Goal: Check status: Check status

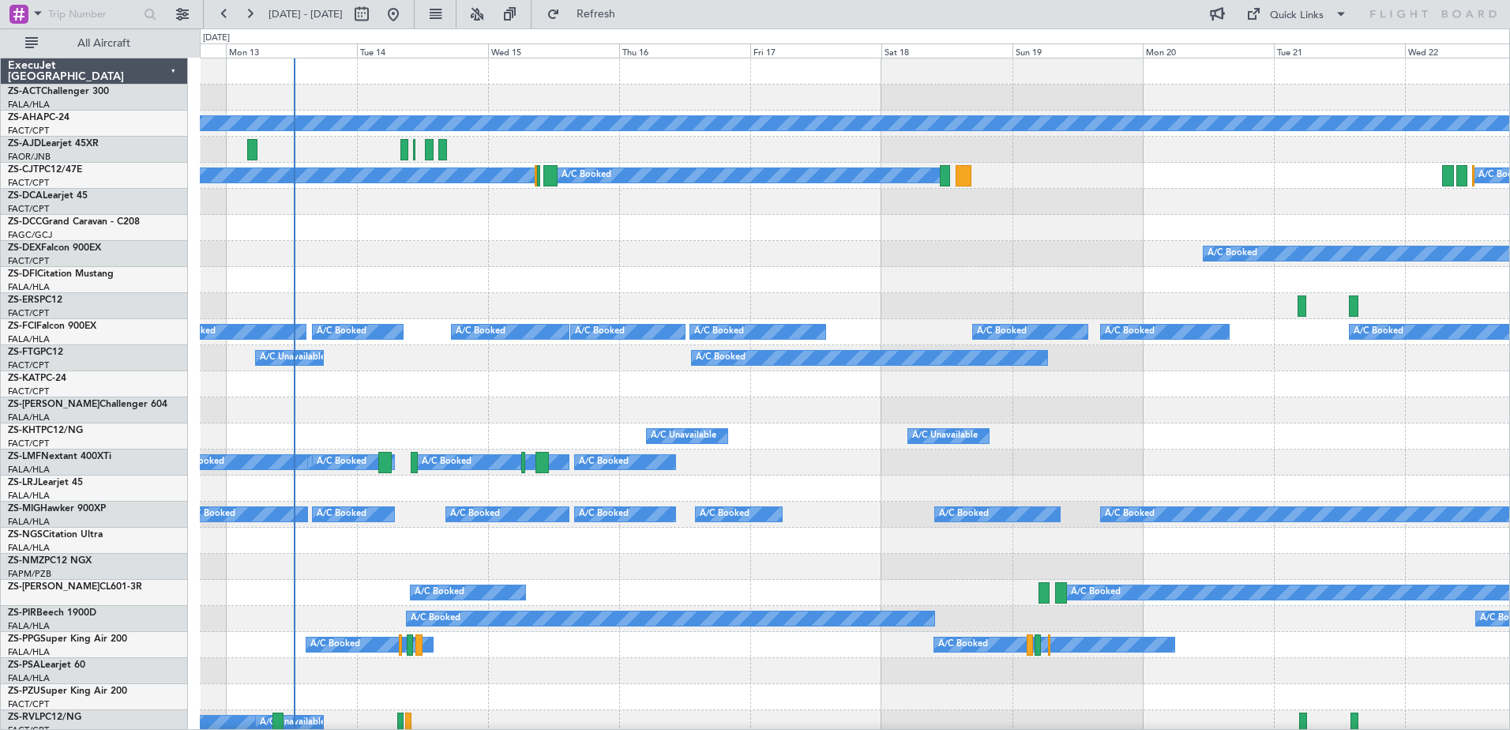
click at [630, 229] on div "A/C Booked" at bounding box center [855, 228] width 1310 height 26
click at [776, 276] on div at bounding box center [855, 280] width 1310 height 26
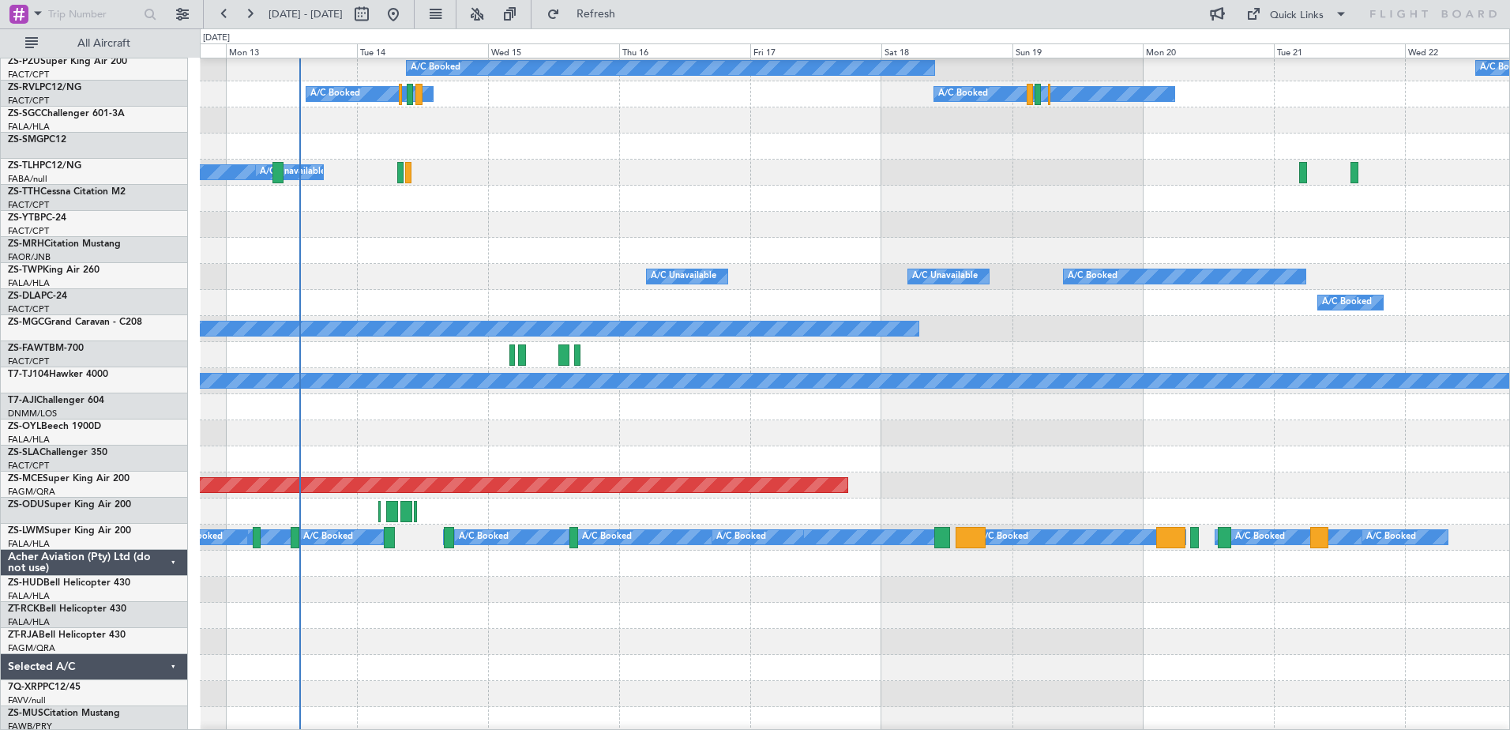
scroll to position [551, 0]
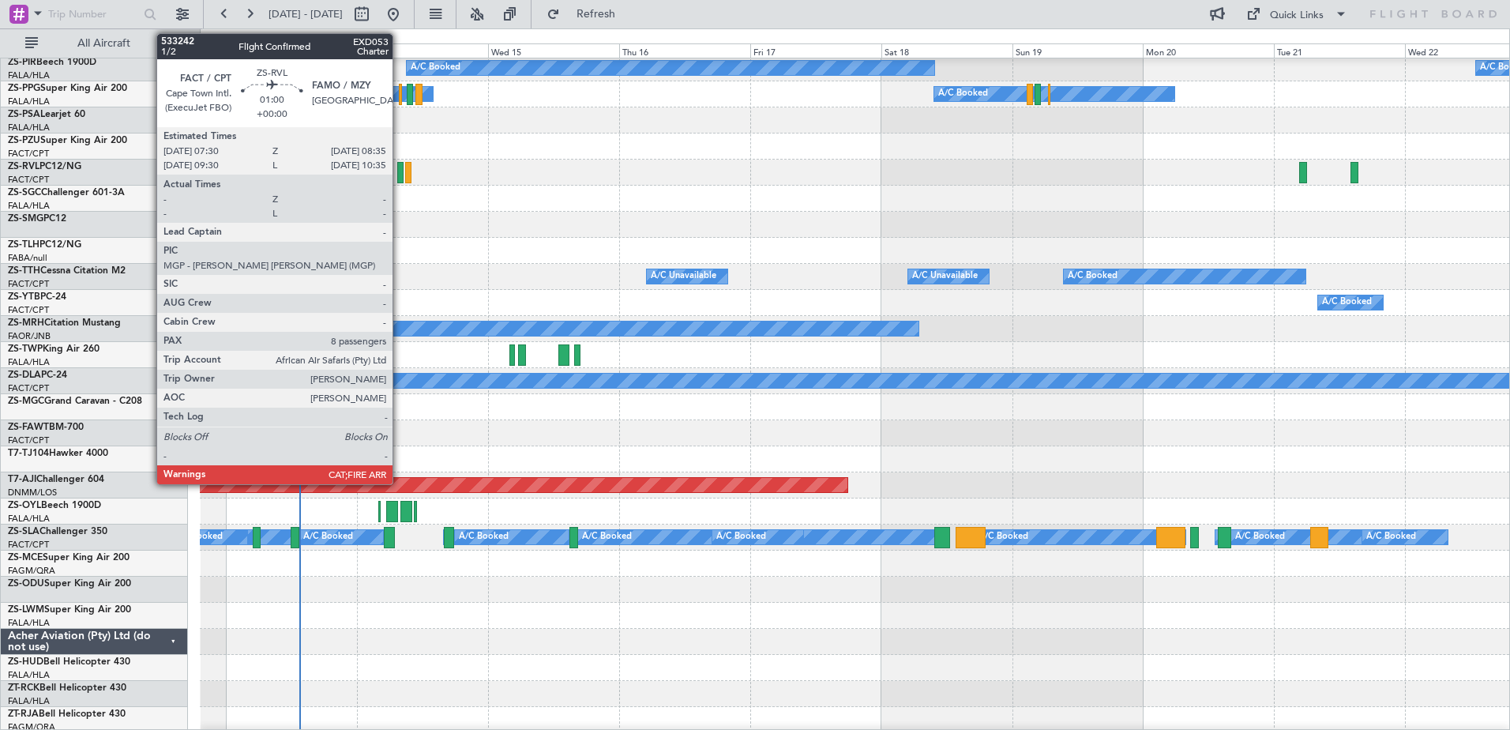
click at [400, 167] on div at bounding box center [400, 172] width 6 height 21
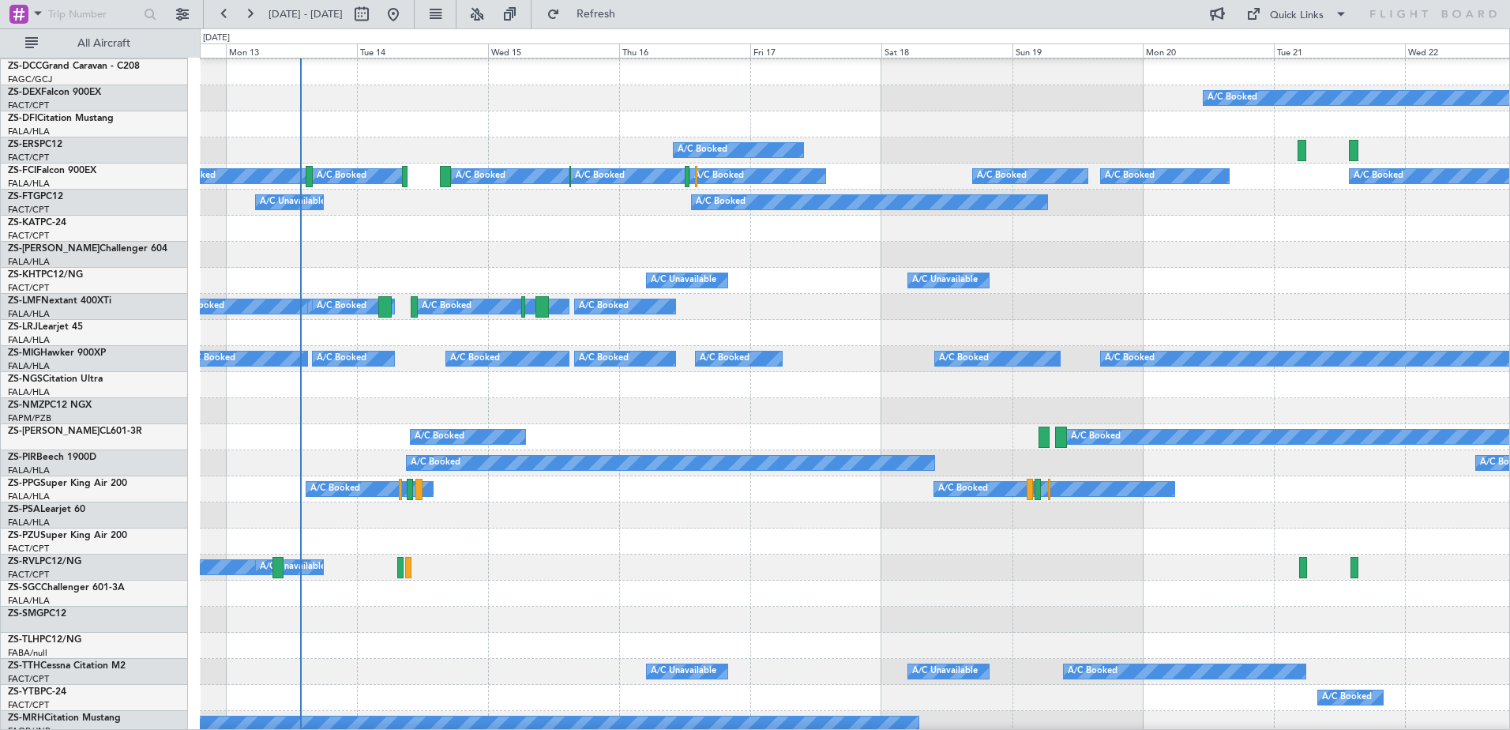
scroll to position [0, 0]
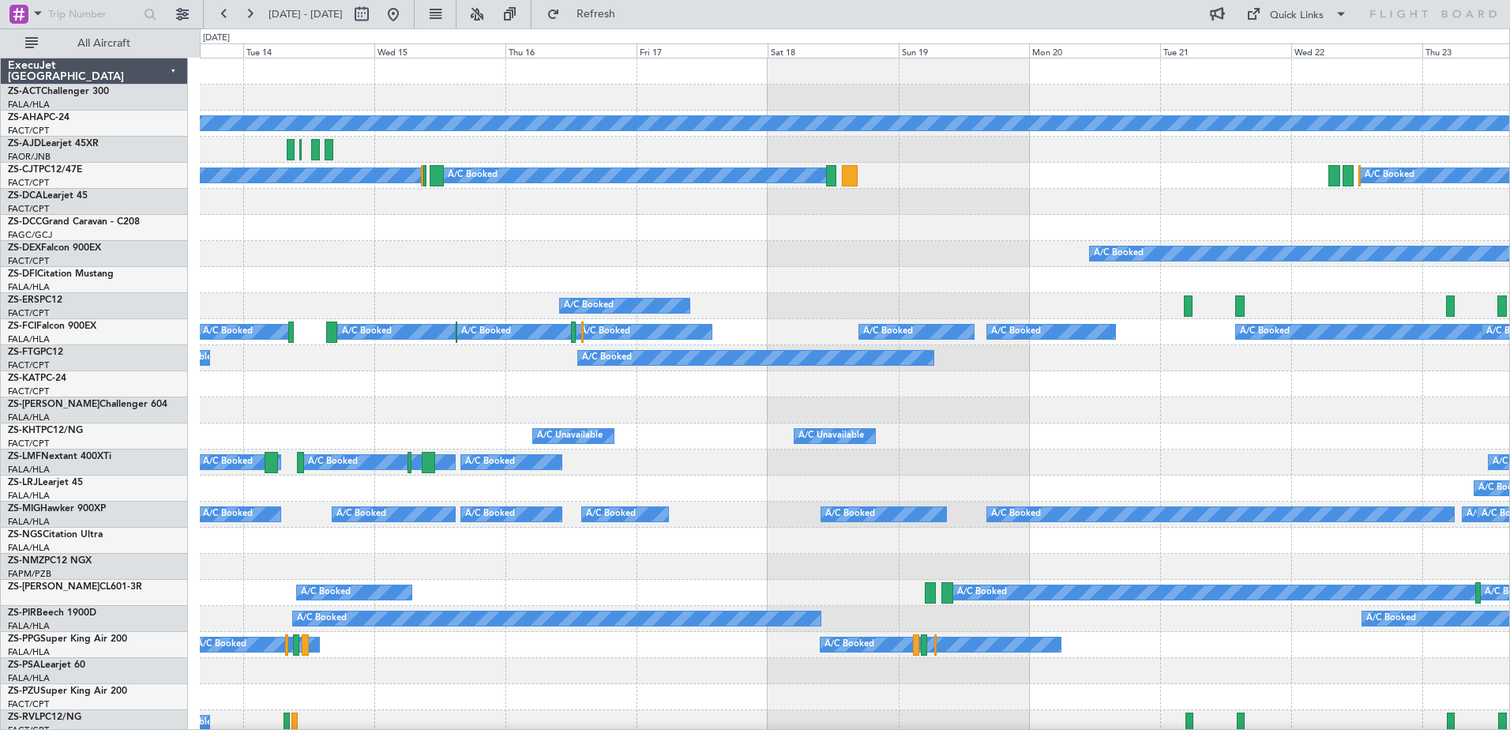
click at [648, 205] on div at bounding box center [855, 202] width 1310 height 26
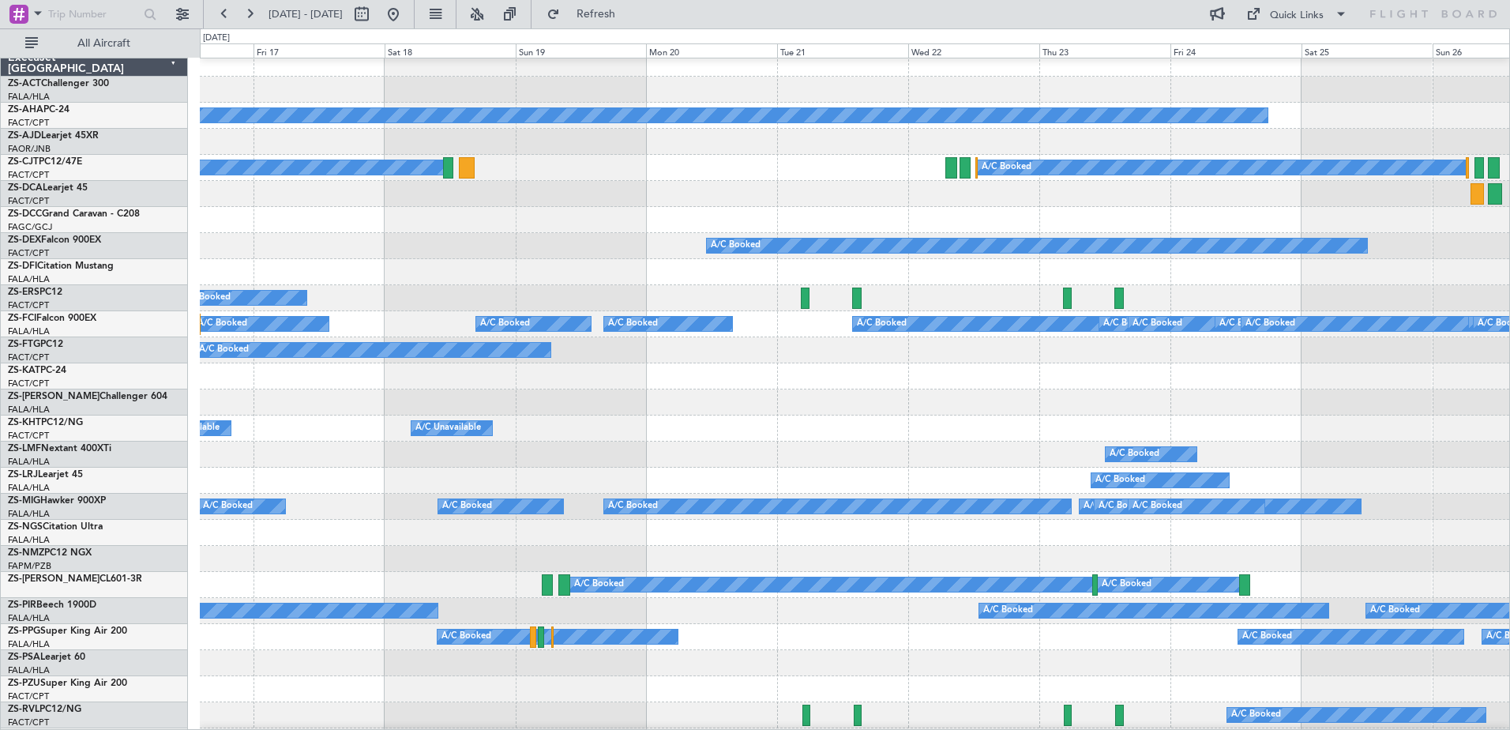
click at [739, 259] on div at bounding box center [855, 272] width 1310 height 26
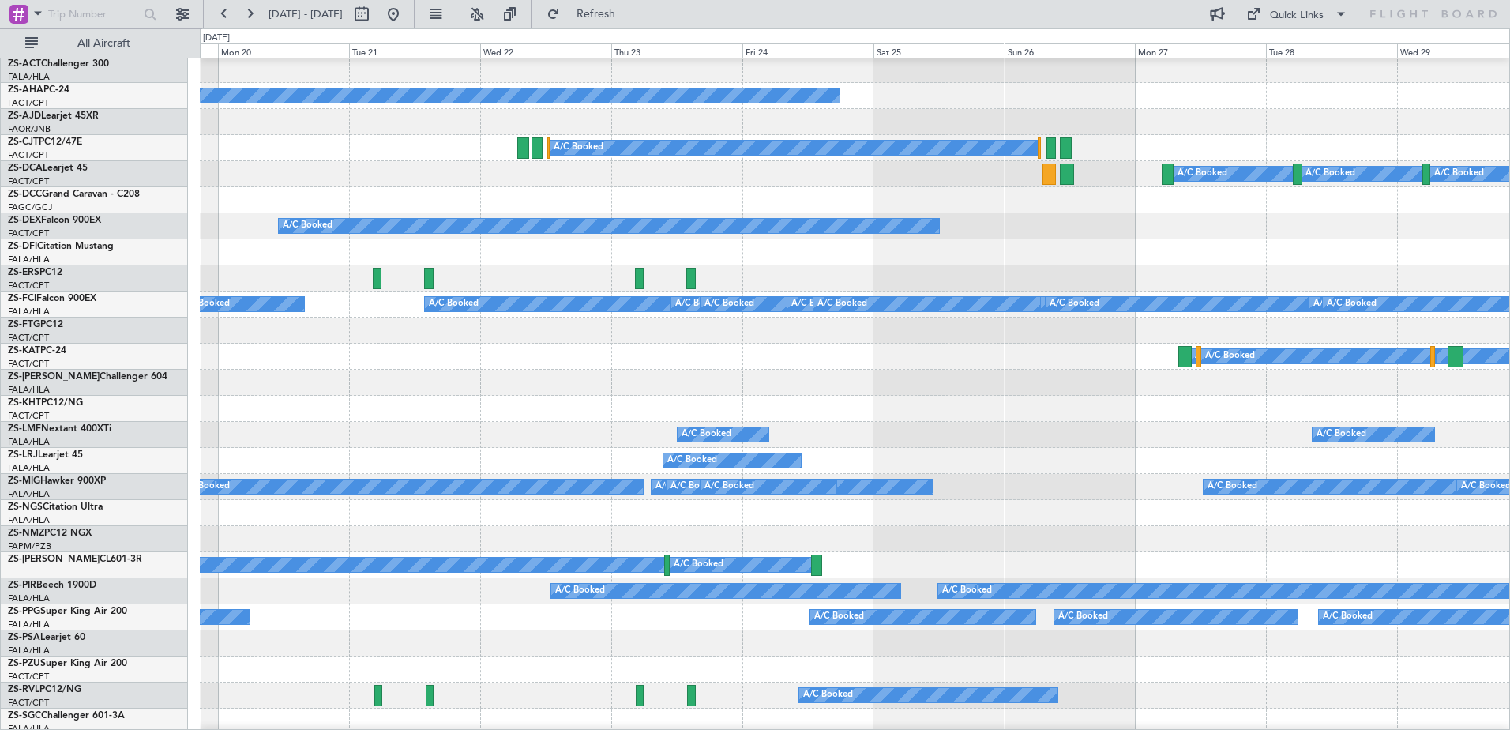
click at [738, 269] on div "A/C Booked" at bounding box center [855, 278] width 1310 height 26
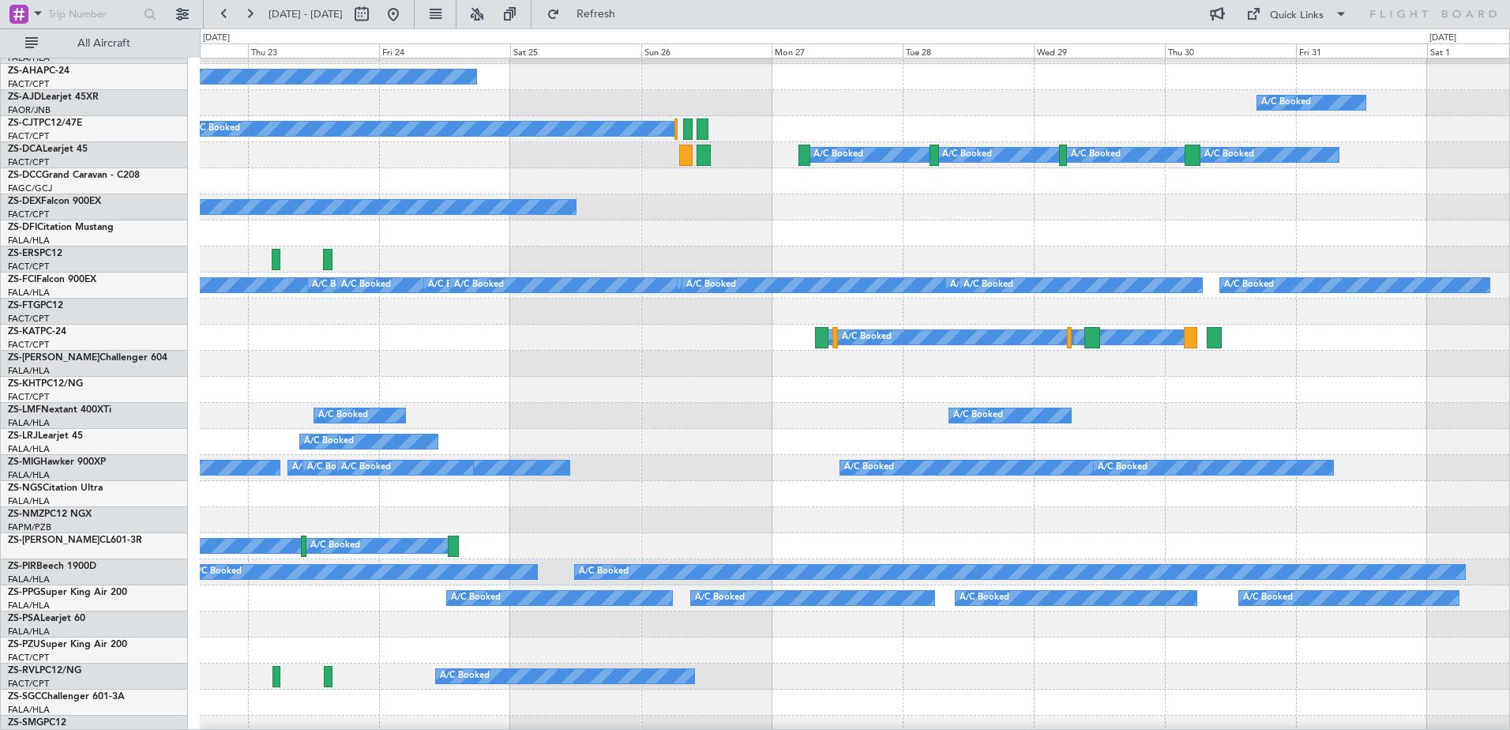
click at [960, 278] on div "A/C Booked" at bounding box center [1081, 285] width 243 height 14
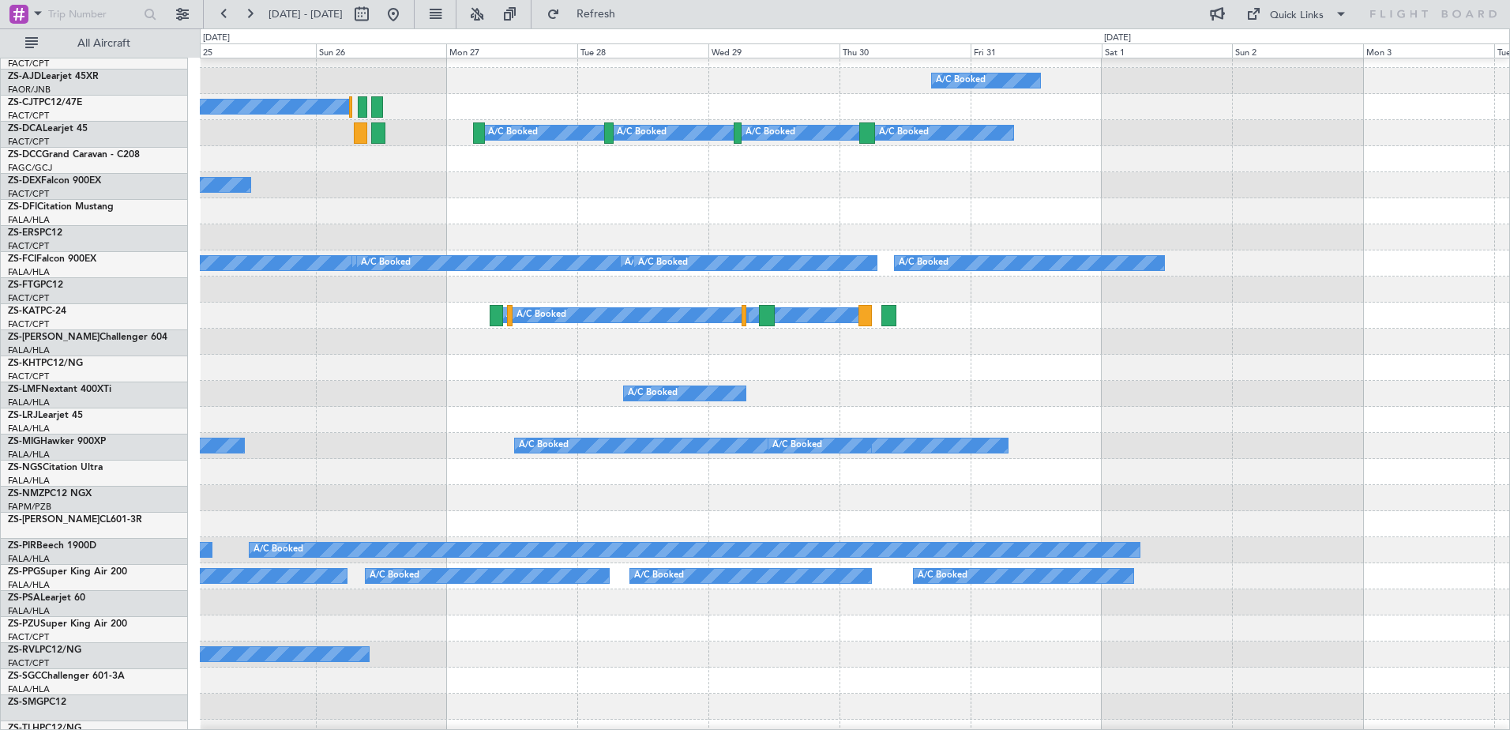
click at [870, 288] on div at bounding box center [855, 289] width 1310 height 26
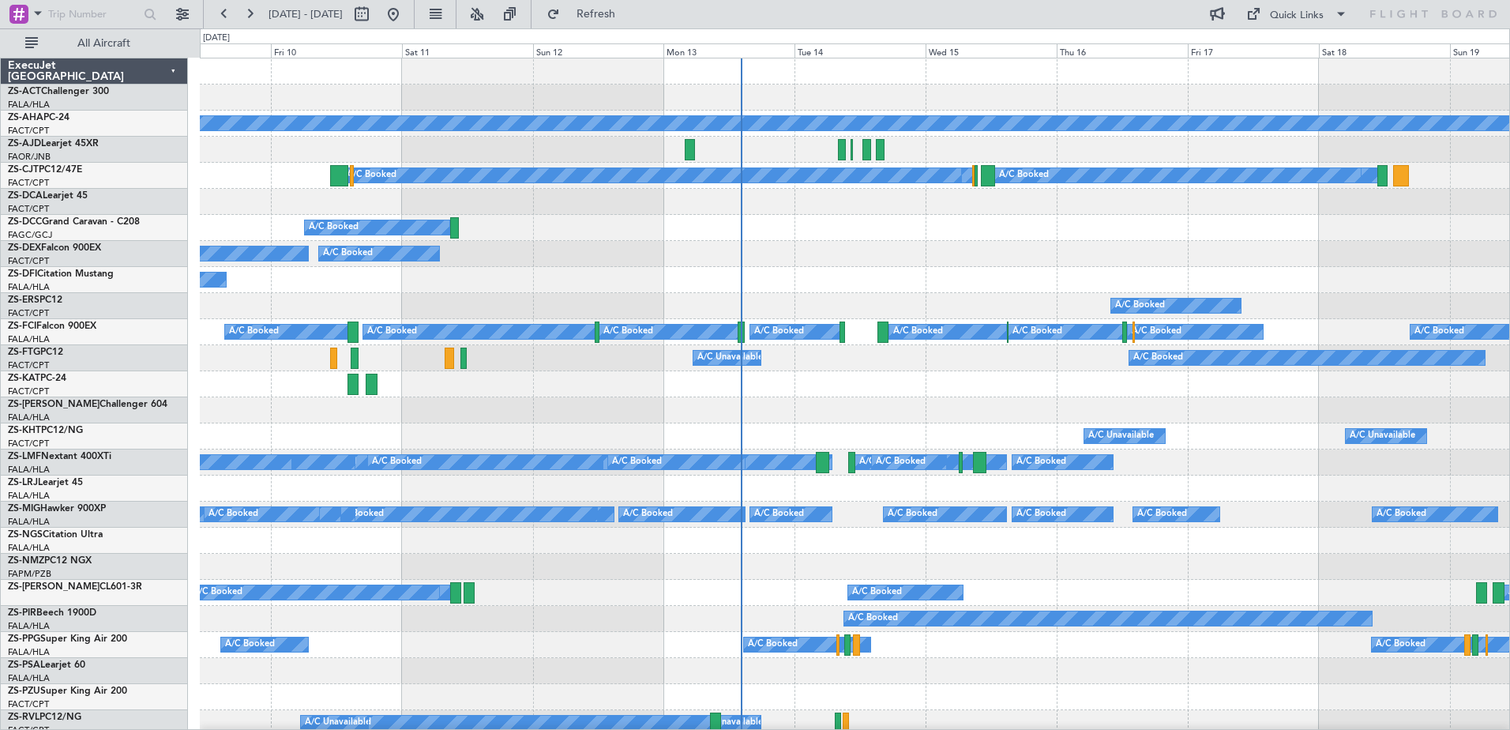
click at [1174, 472] on div "A/C Booked A/C Booked A/C Booked A/C Booked A/C Booked A/C Booked A/C Booked A/…" at bounding box center [855, 462] width 1310 height 26
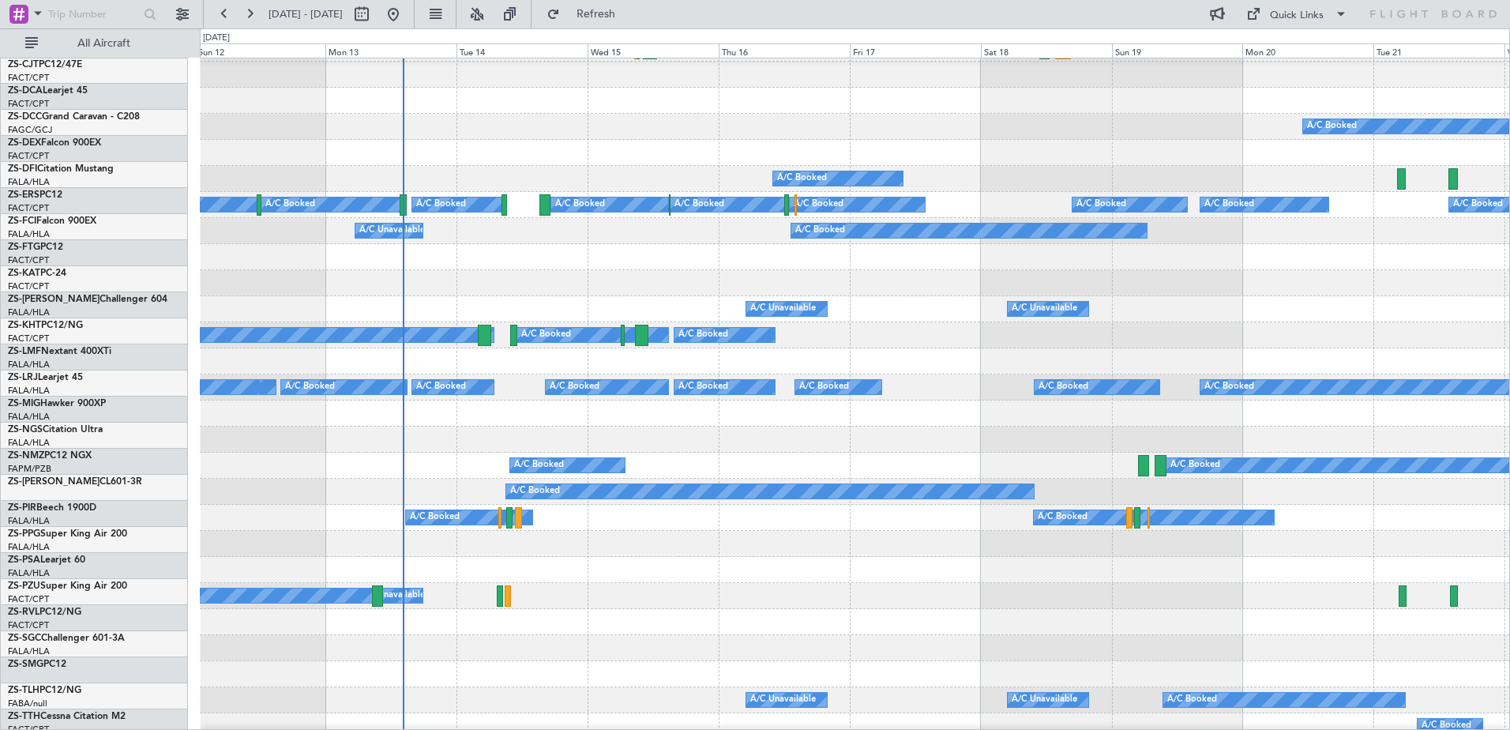
scroll to position [131, 0]
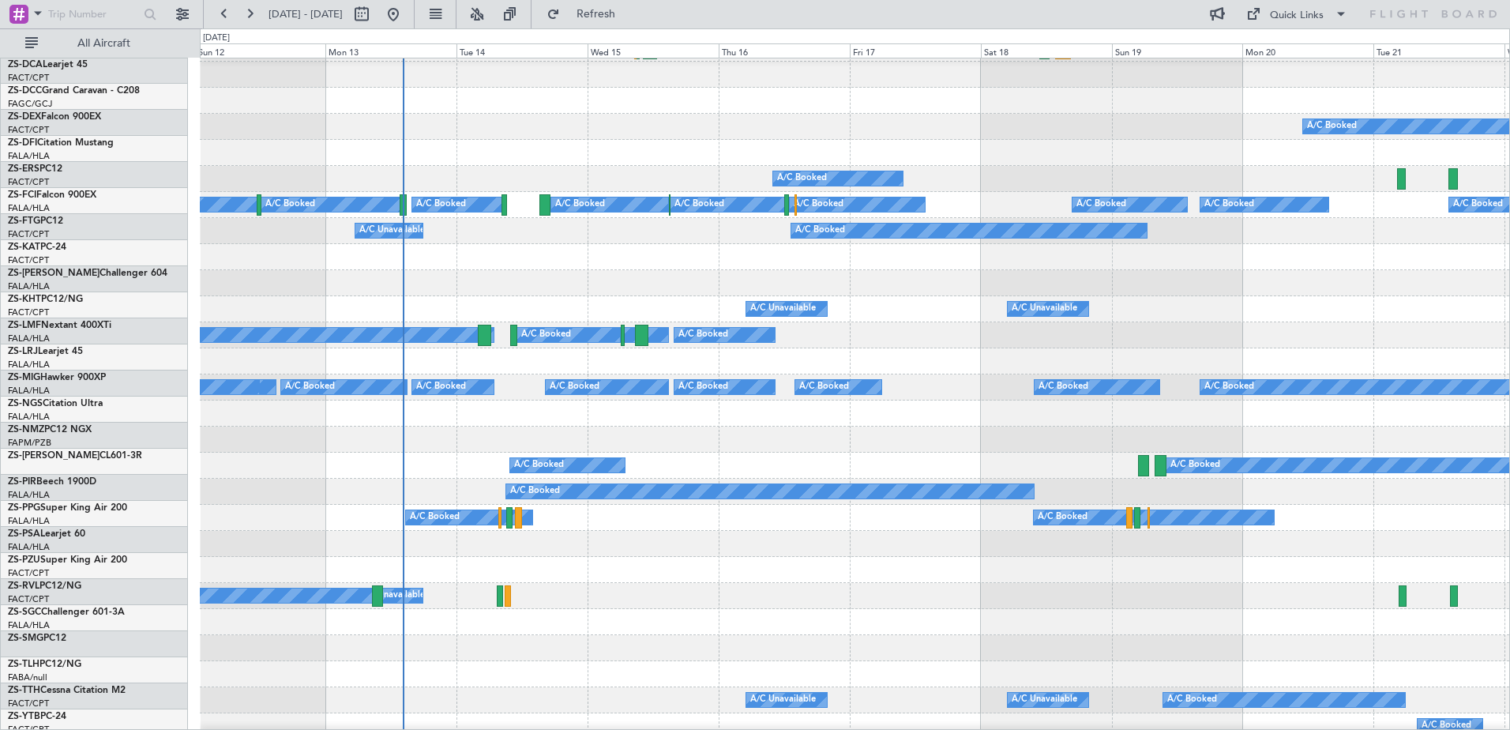
click at [724, 291] on div at bounding box center [855, 283] width 1310 height 26
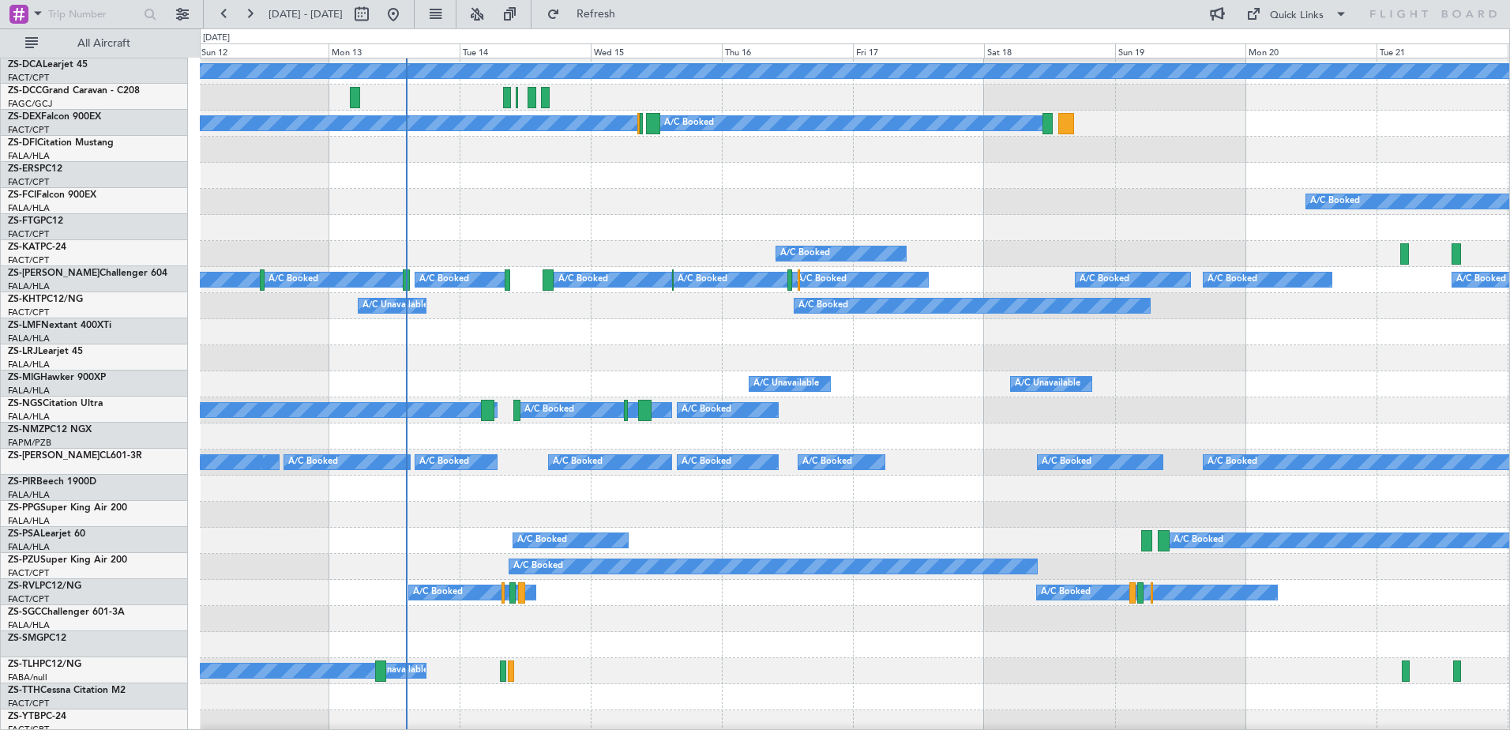
scroll to position [0, 0]
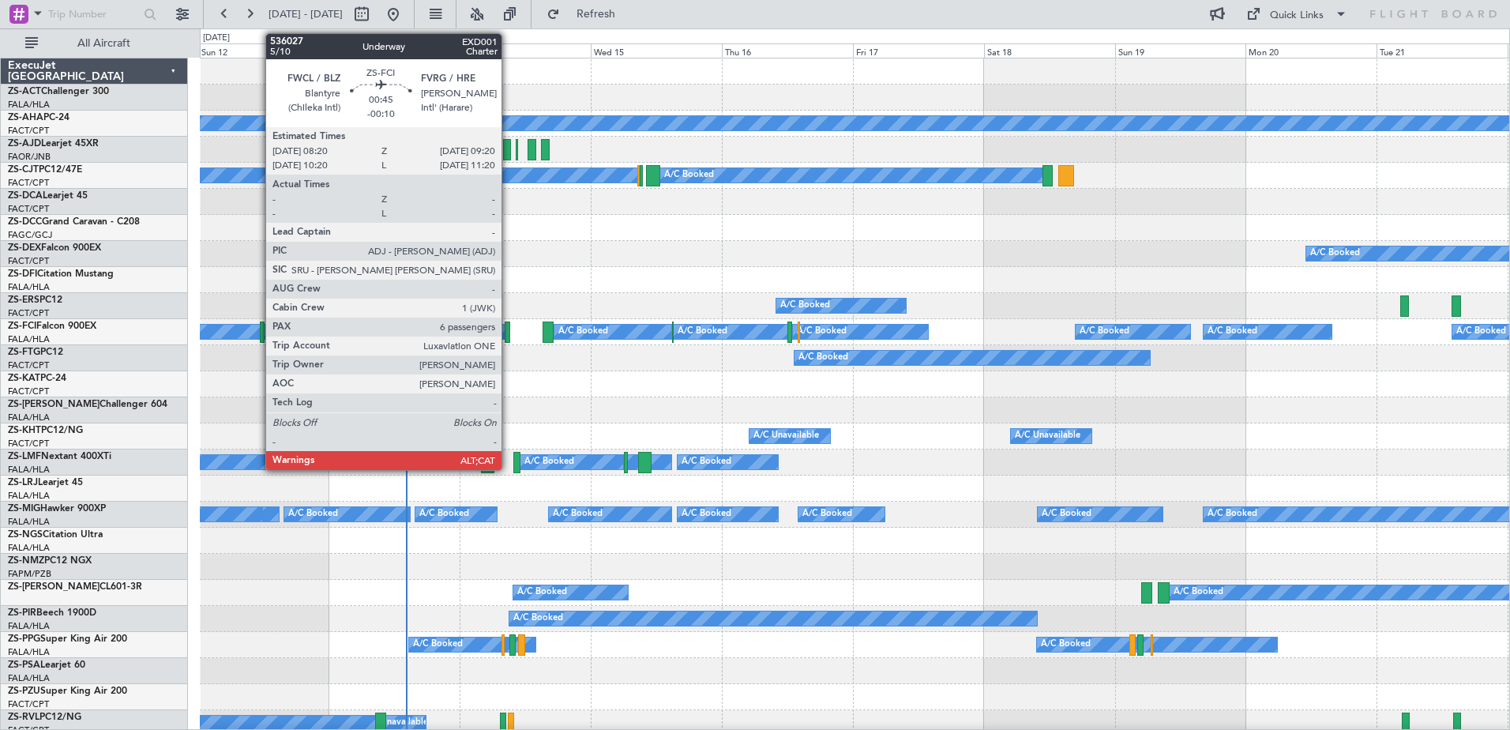
click at [509, 332] on div at bounding box center [508, 332] width 6 height 21
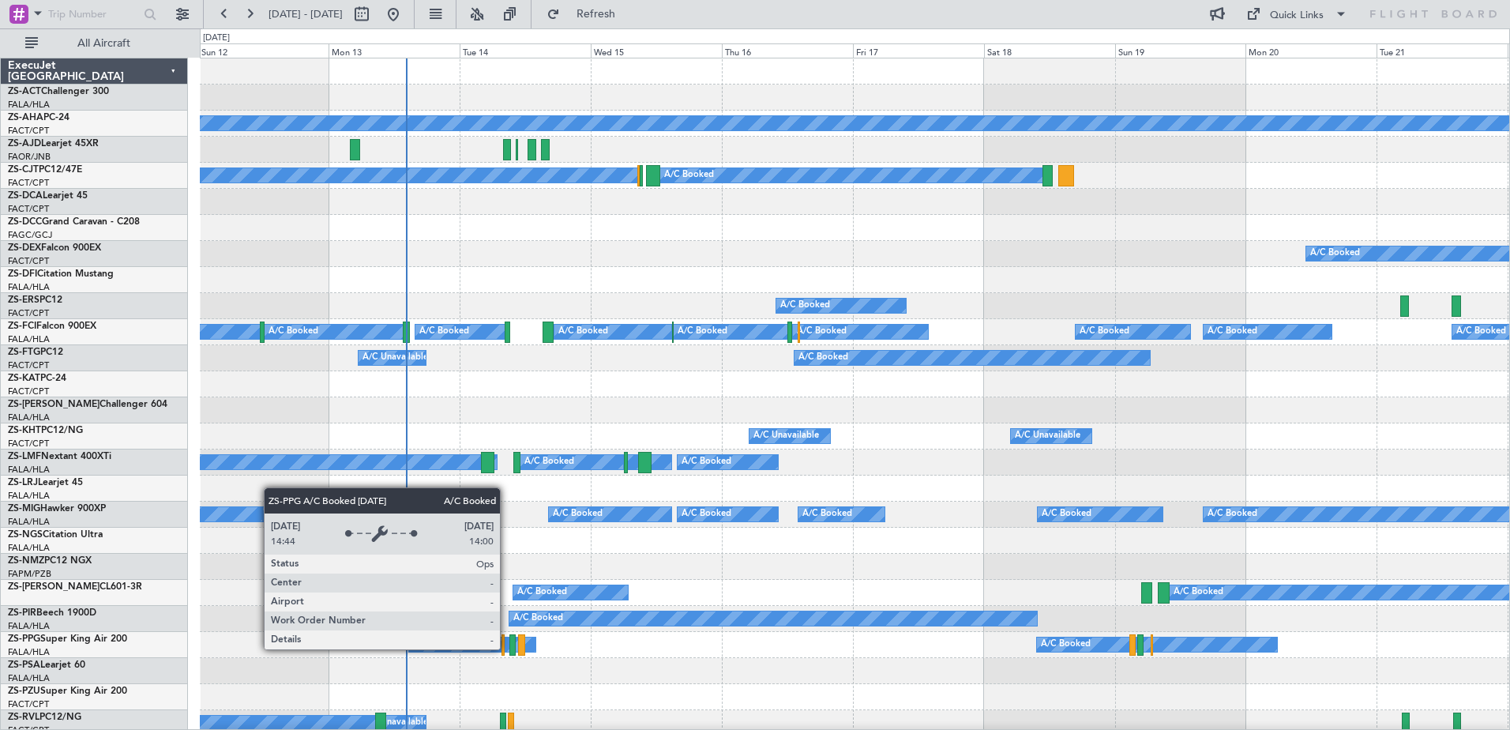
click at [507, 649] on div "A/C Booked" at bounding box center [472, 644] width 126 height 14
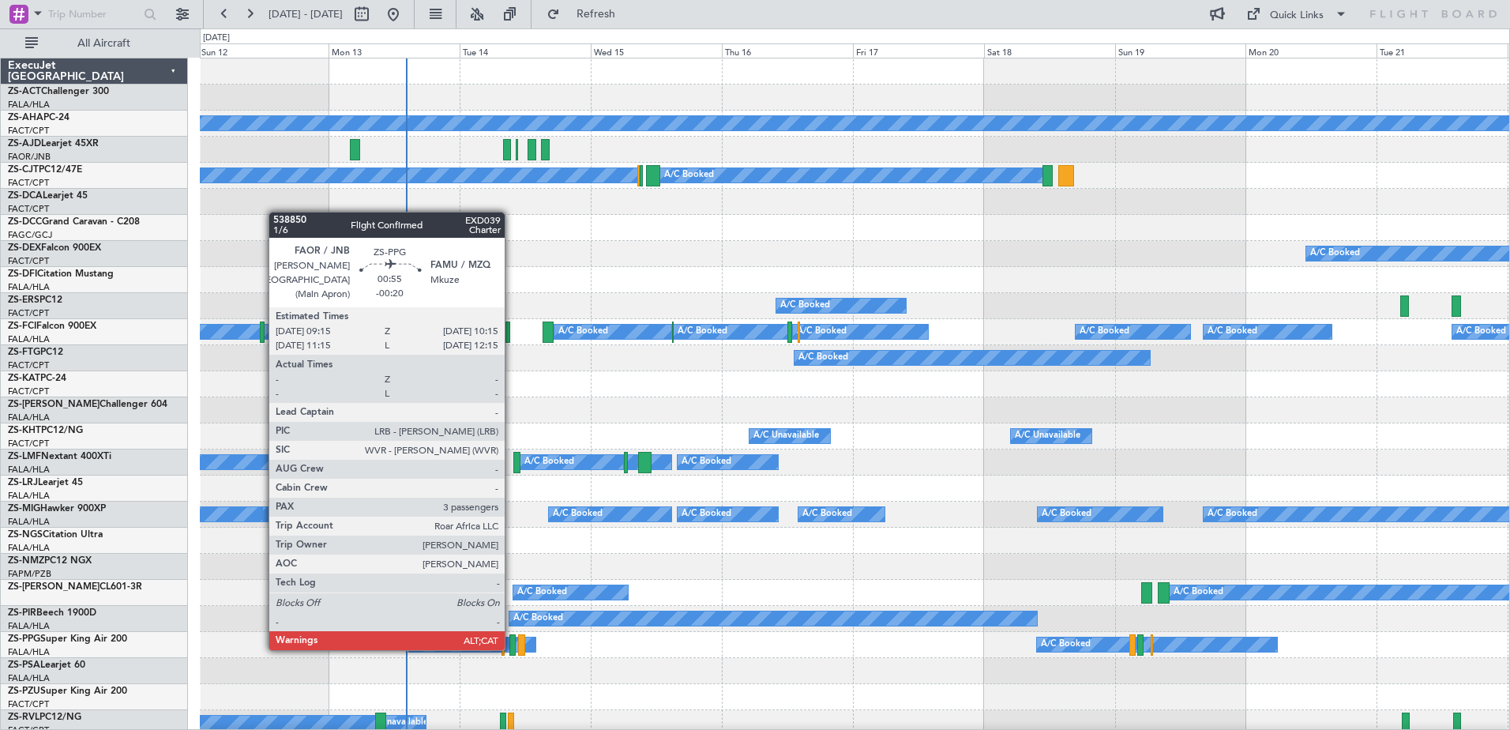
click at [512, 649] on div at bounding box center [513, 644] width 6 height 21
